Goal: Navigation & Orientation: Find specific page/section

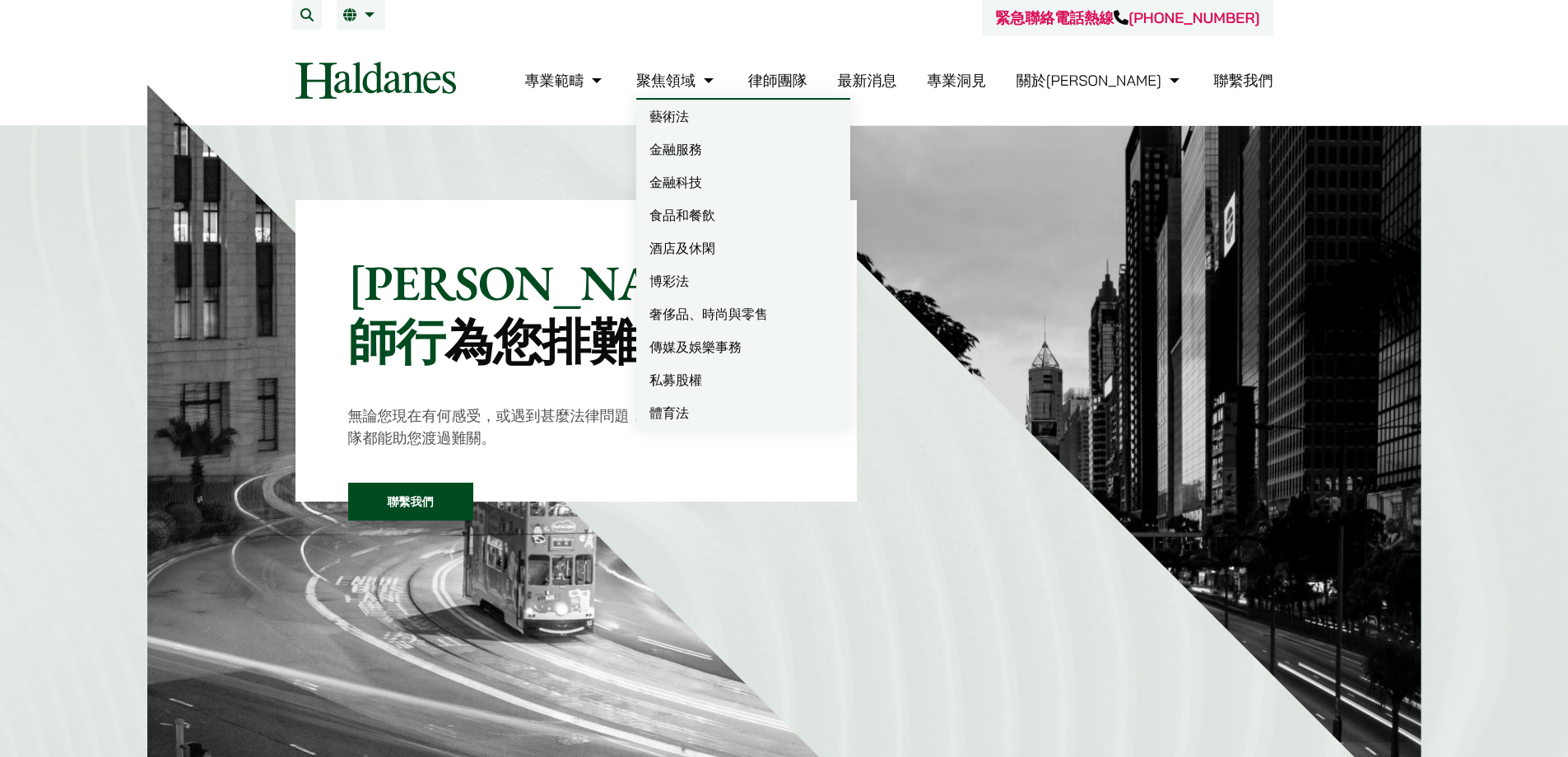
click at [807, 80] on link "律師團隊" at bounding box center [777, 80] width 59 height 19
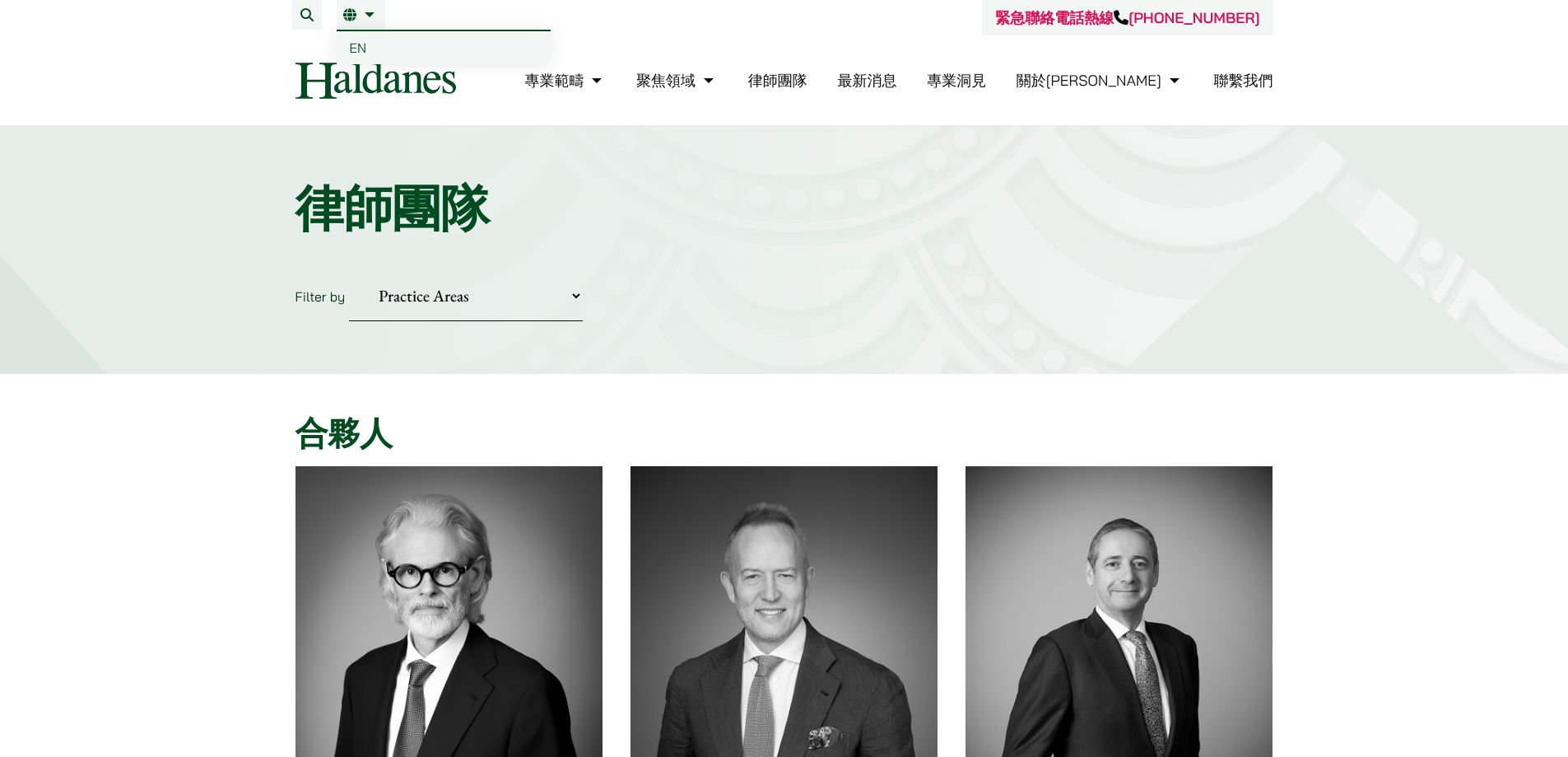
click at [365, 43] on span "EN" at bounding box center [358, 47] width 17 height 16
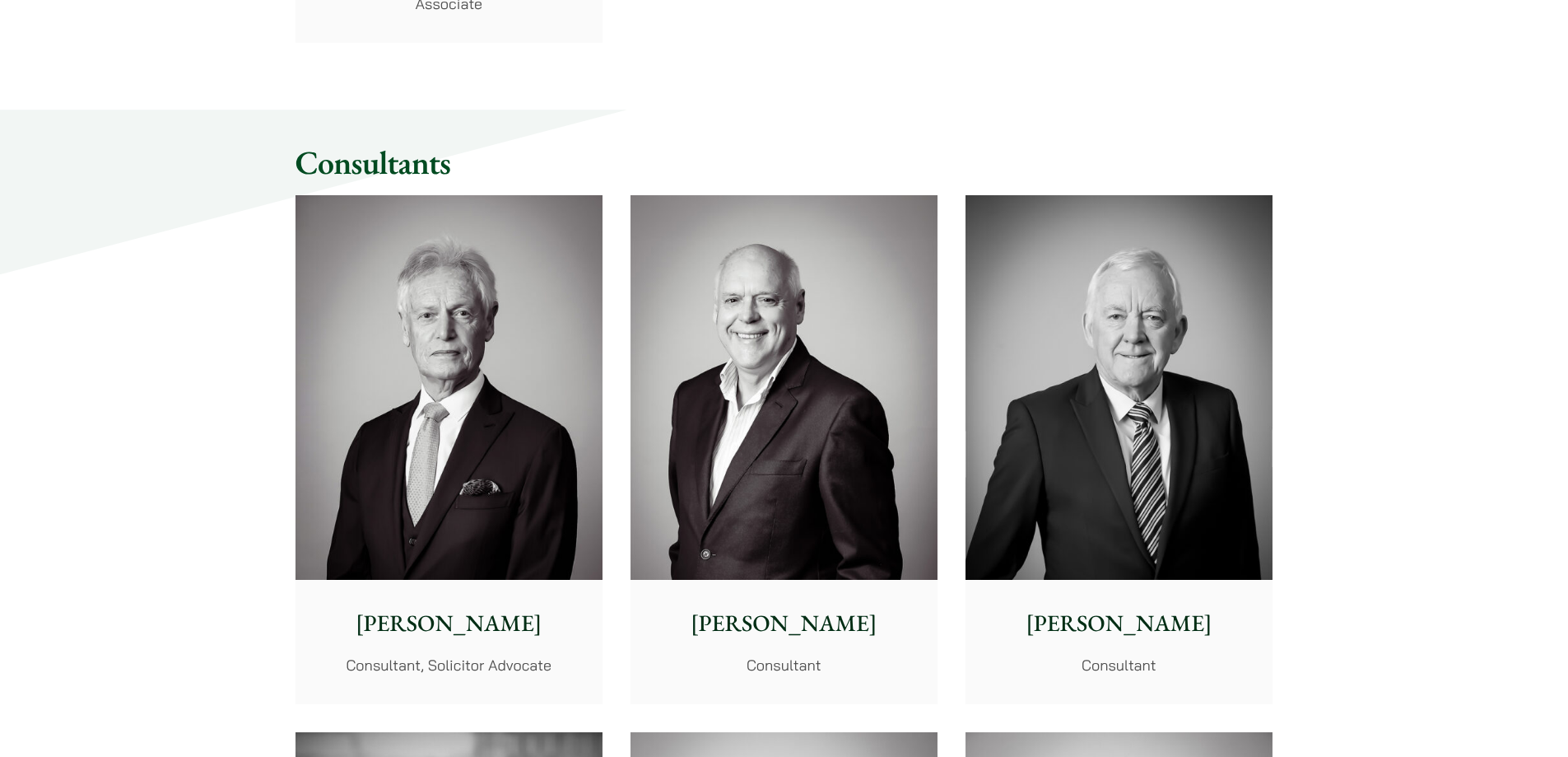
scroll to position [8150, 0]
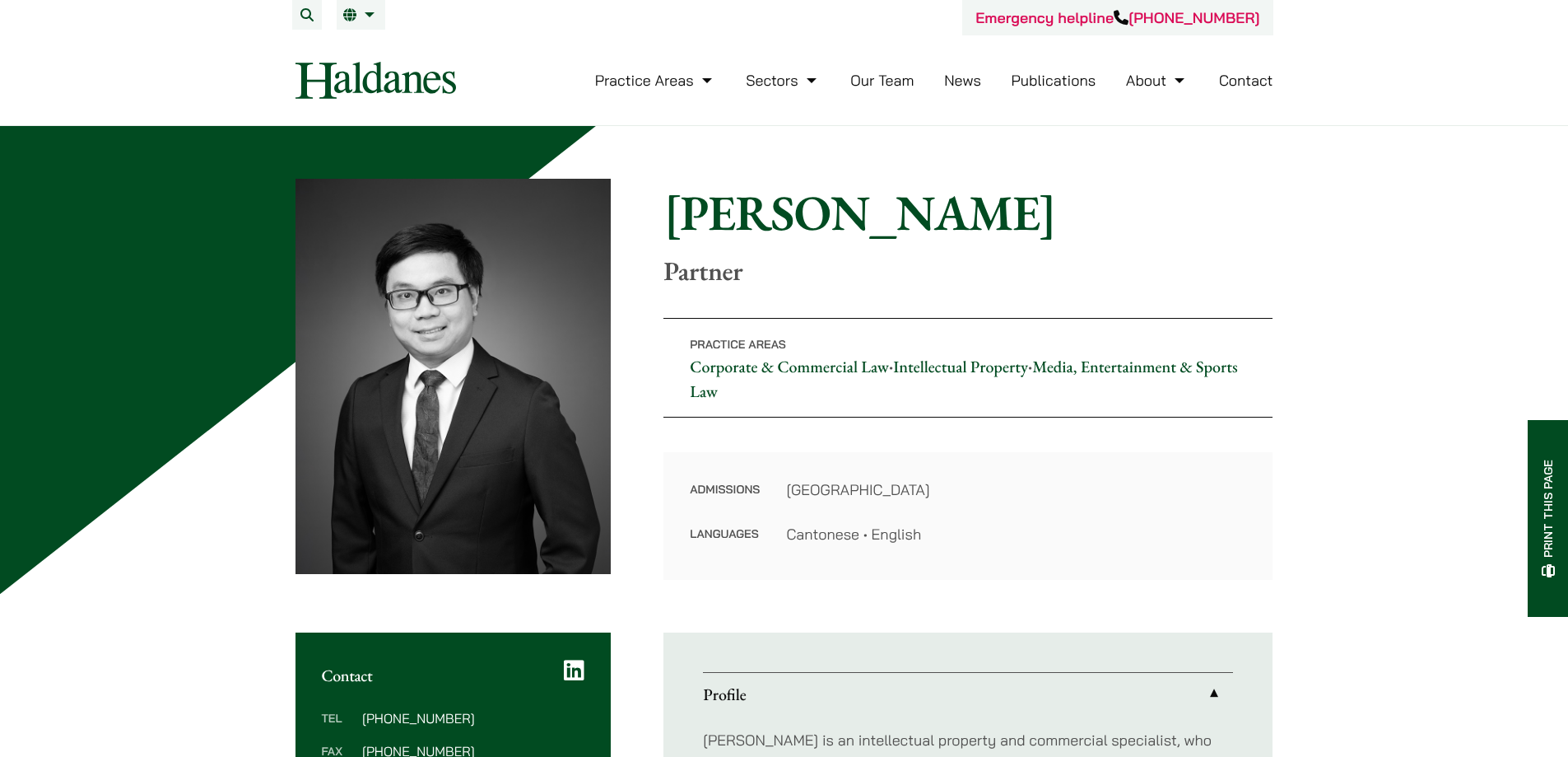
click at [456, 292] on img at bounding box center [453, 376] width 317 height 395
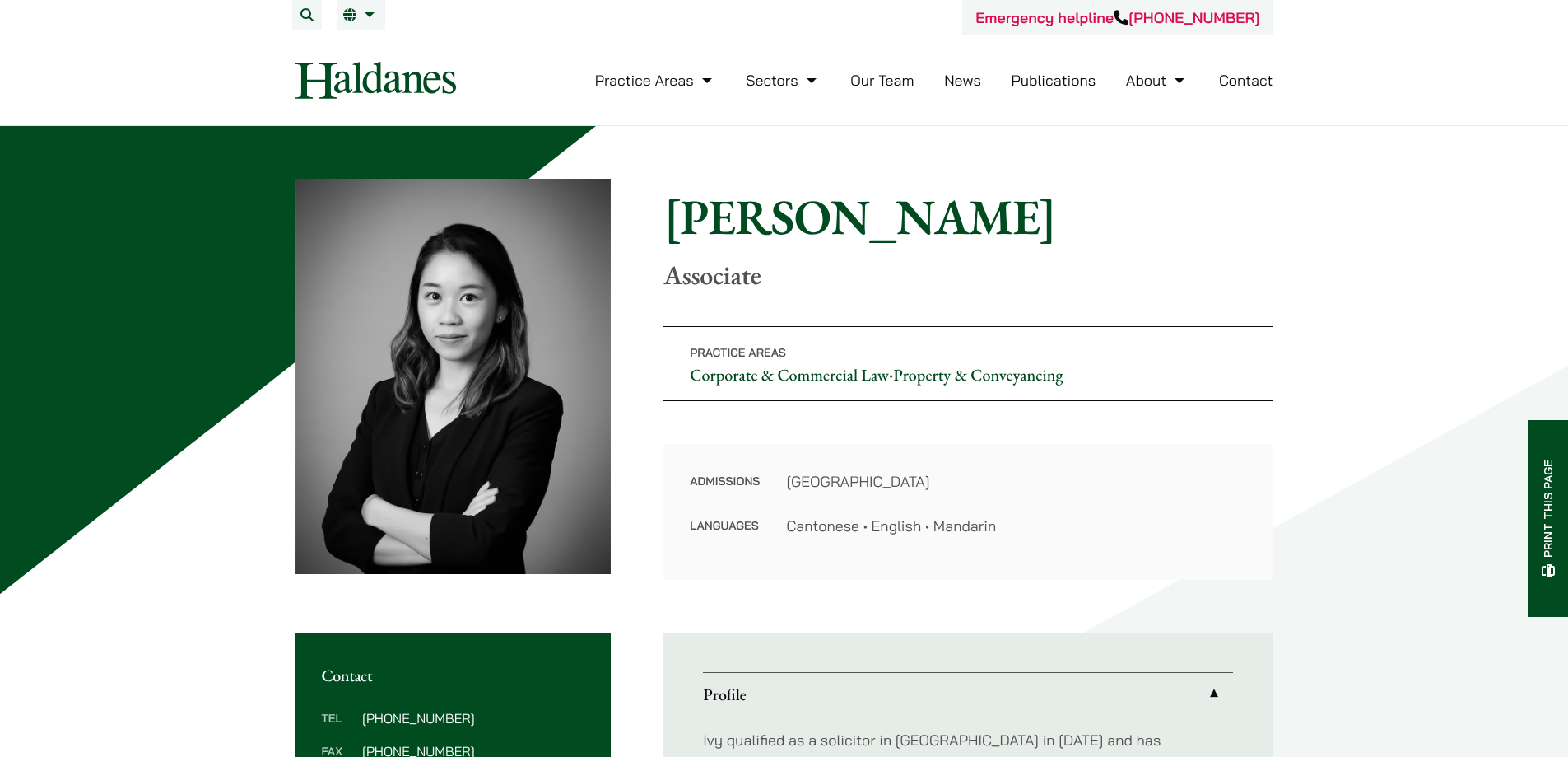
click at [514, 296] on img at bounding box center [453, 376] width 317 height 395
drag, startPoint x: 472, startPoint y: 292, endPoint x: 515, endPoint y: 298, distance: 43.4
click at [515, 298] on img at bounding box center [453, 376] width 317 height 395
